Goal: Check status: Check status

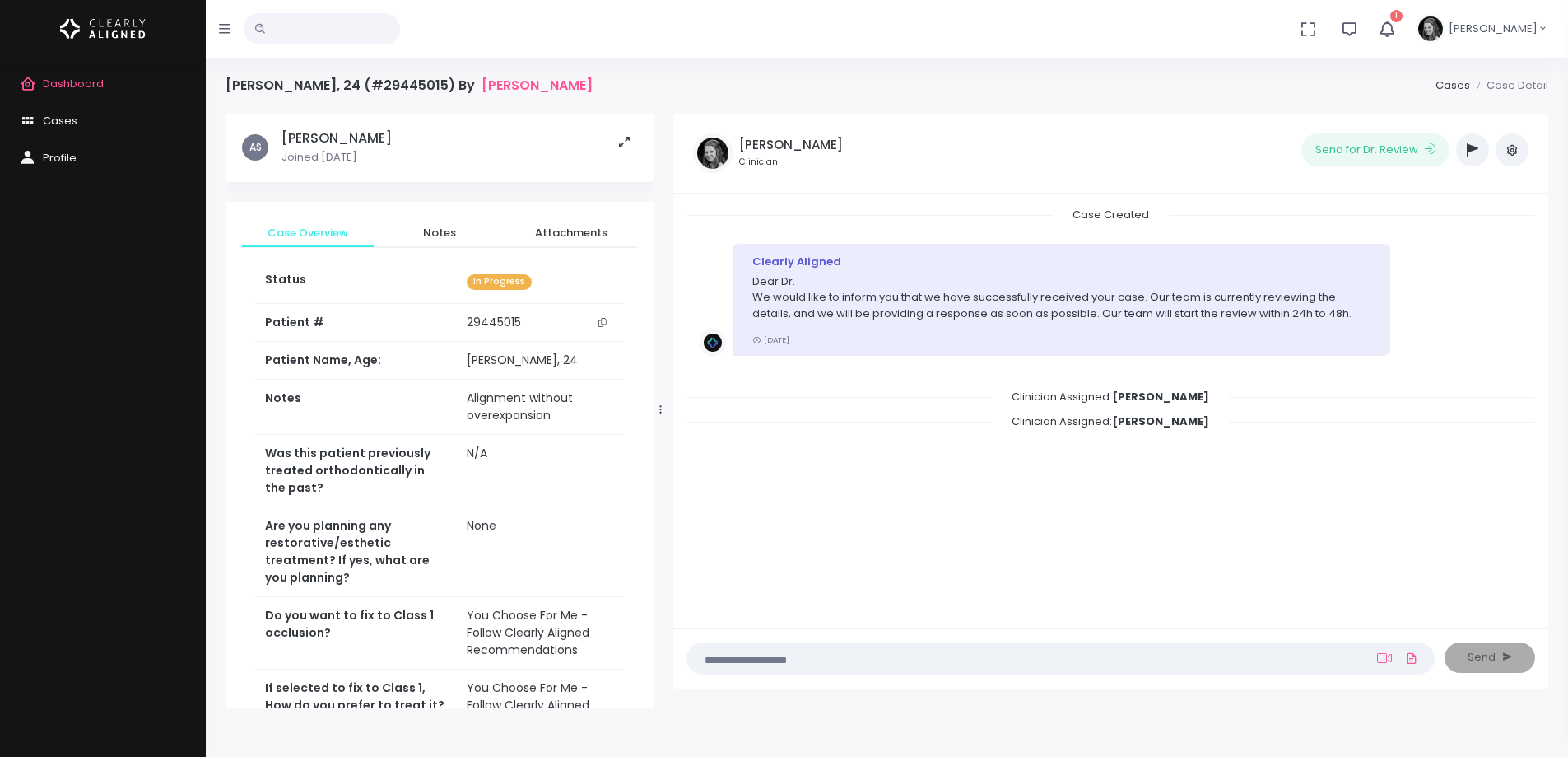
click at [89, 77] on span "Dashboard" at bounding box center [73, 83] width 61 height 16
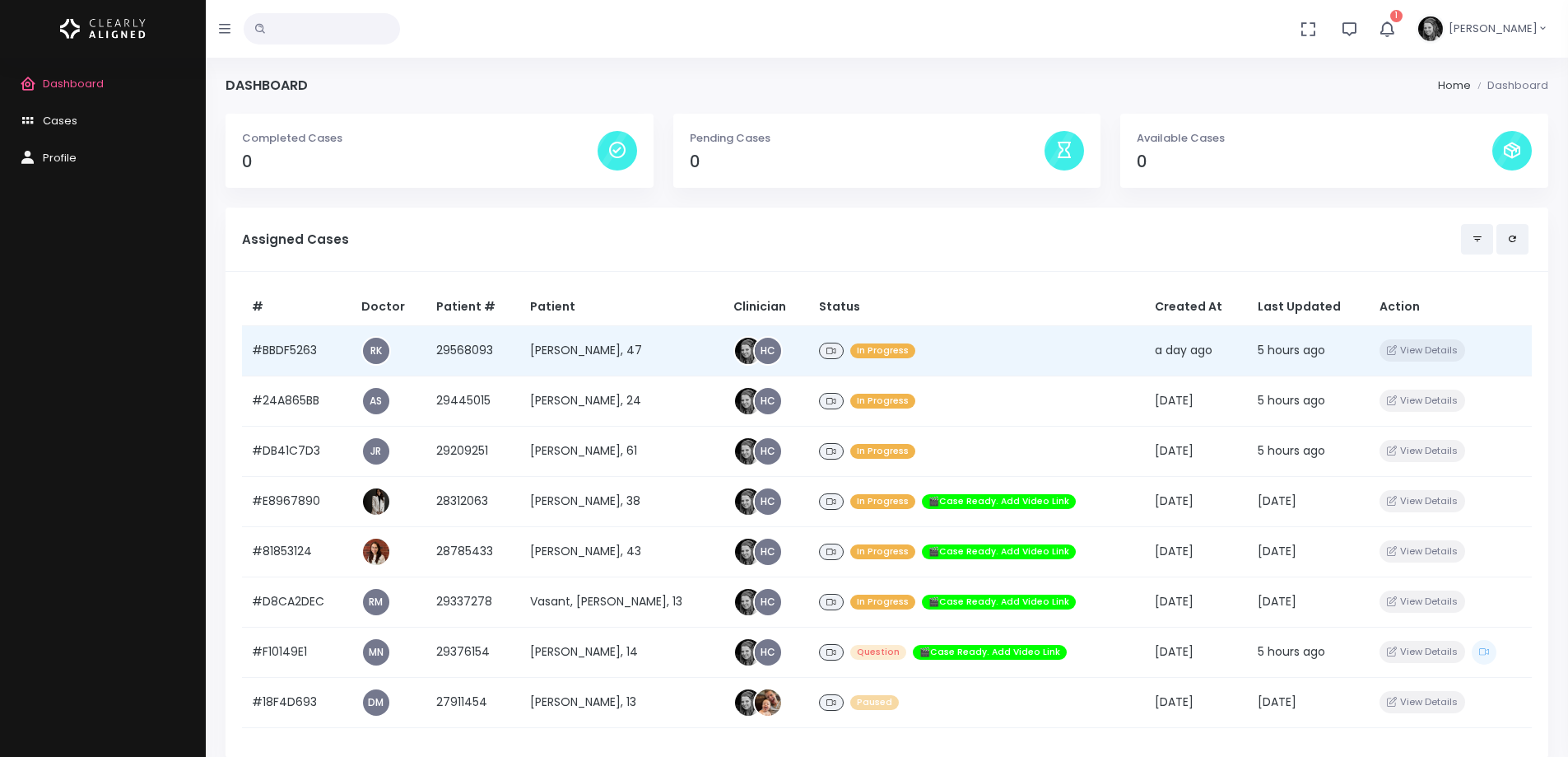
click at [311, 352] on td "#BBDF5263" at bounding box center [297, 350] width 109 height 50
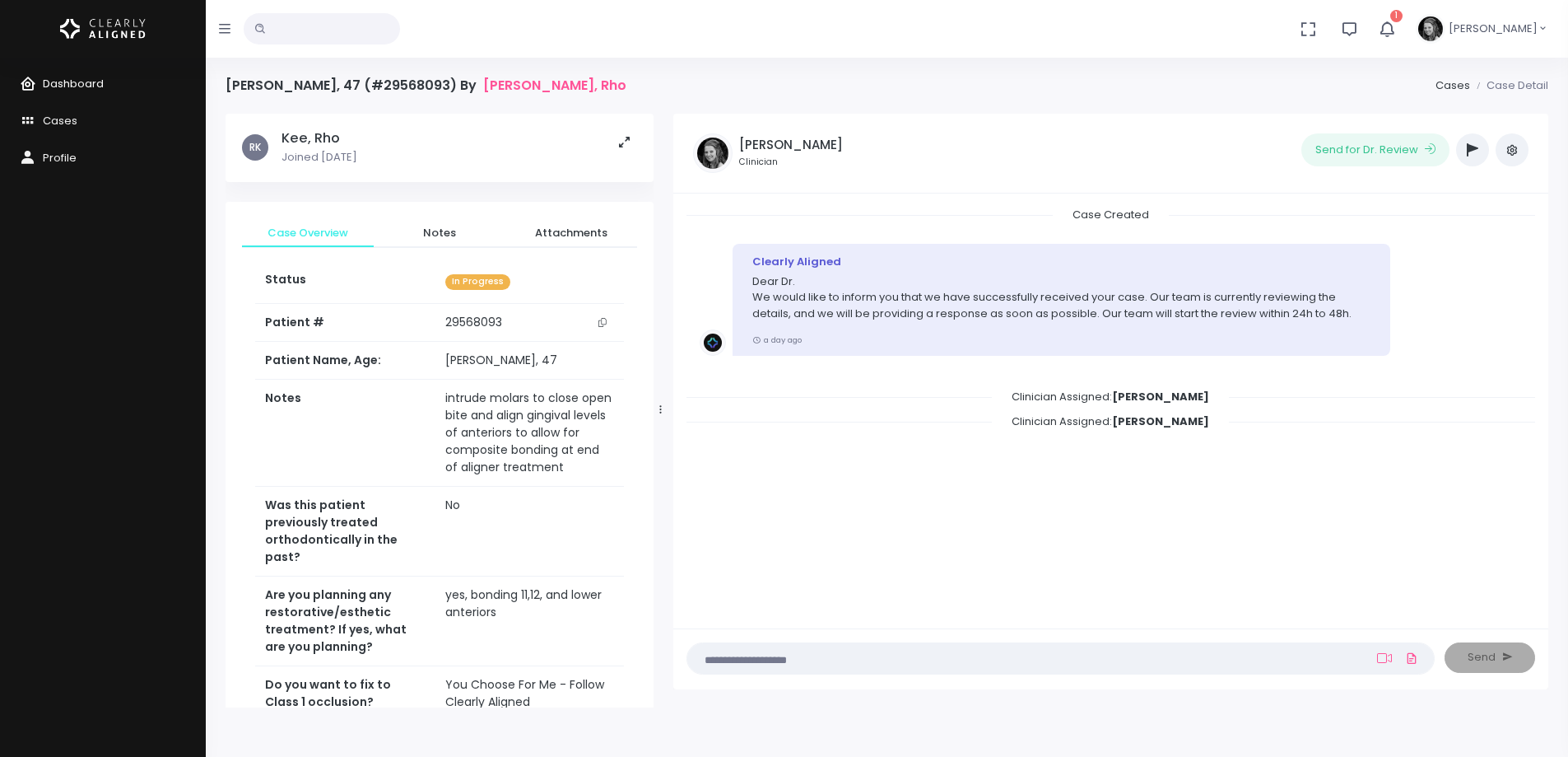
click at [88, 81] on span "Dashboard" at bounding box center [73, 83] width 61 height 16
